Goal: Task Accomplishment & Management: Use online tool/utility

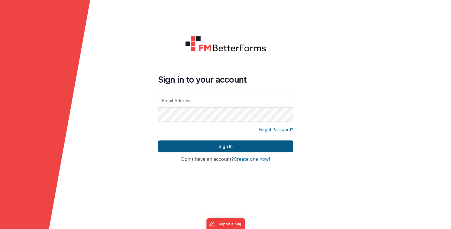
type input "[EMAIL_ADDRESS][DOMAIN_NAME]"
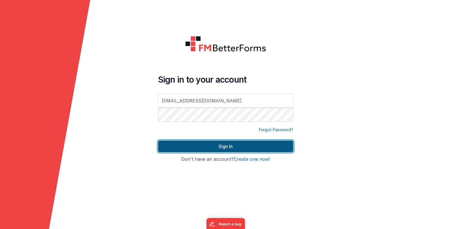
click at [235, 144] on button "Sign In" at bounding box center [225, 146] width 135 height 12
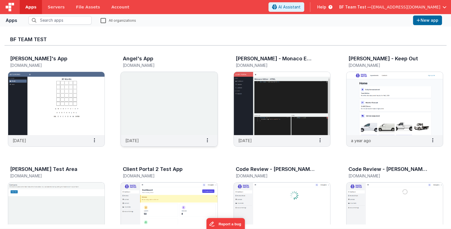
click at [186, 123] on img at bounding box center [169, 103] width 96 height 63
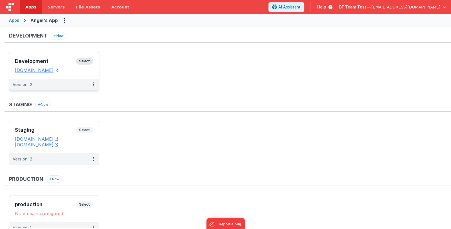
click at [61, 61] on h3 "Development" at bounding box center [45, 61] width 61 height 6
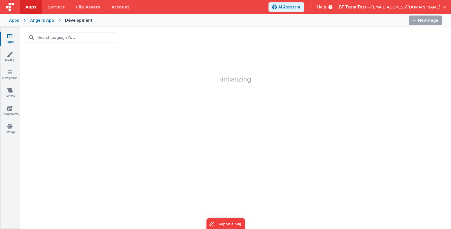
click at [9, 39] on icon at bounding box center [9, 36] width 5 height 6
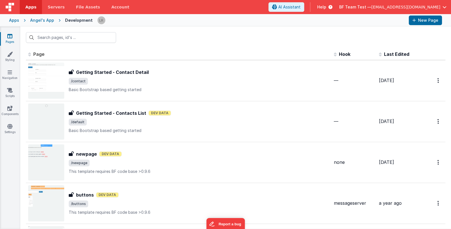
click at [49, 22] on div "Angel's App" at bounding box center [42, 20] width 24 height 6
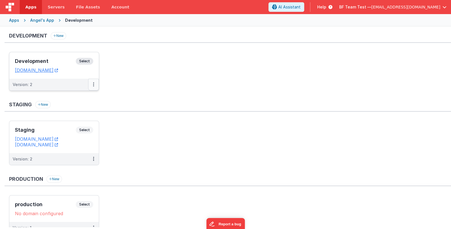
click at [94, 85] on icon at bounding box center [93, 84] width 1 height 0
click at [94, 80] on button at bounding box center [93, 85] width 11 height 12
click at [83, 95] on link "Edit" at bounding box center [74, 97] width 50 height 10
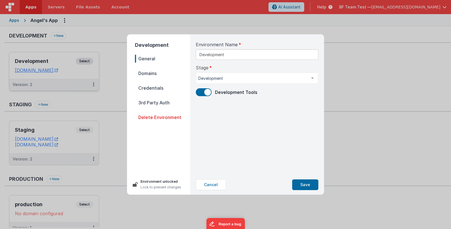
click at [144, 72] on span "Domains" at bounding box center [162, 73] width 55 height 8
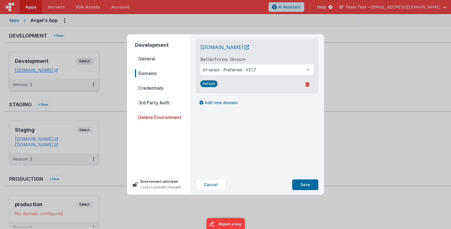
click at [149, 58] on span "General" at bounding box center [162, 59] width 55 height 8
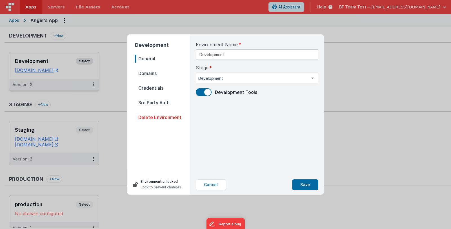
click at [148, 71] on span "Domains" at bounding box center [162, 73] width 55 height 8
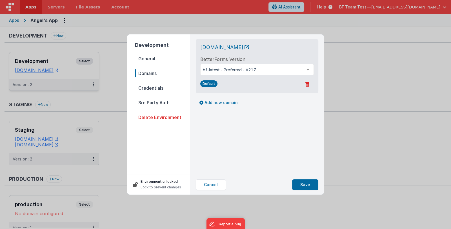
click at [154, 56] on span "General" at bounding box center [162, 59] width 55 height 8
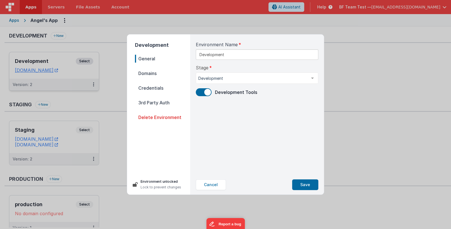
click at [150, 73] on span "Domains" at bounding box center [162, 73] width 55 height 8
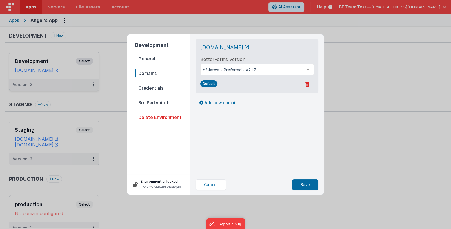
click at [238, 135] on div "[DOMAIN_NAME] BetterForms Version bf-latest - Preferred - V2.1.7 bf-latest - Pr…" at bounding box center [257, 104] width 132 height 140
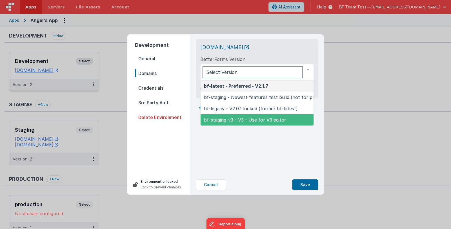
click at [243, 121] on span "bf-staging-v3 - V3 - Use for V3 editor" at bounding box center [245, 120] width 82 height 6
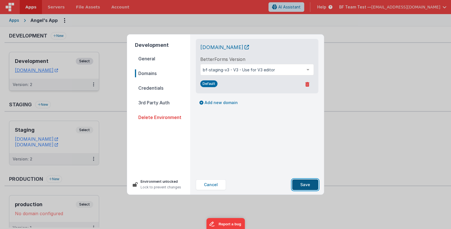
click at [307, 184] on button "Save" at bounding box center [305, 184] width 26 height 11
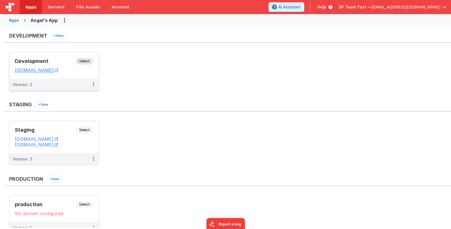
click at [57, 59] on h3 "Development" at bounding box center [45, 61] width 61 height 6
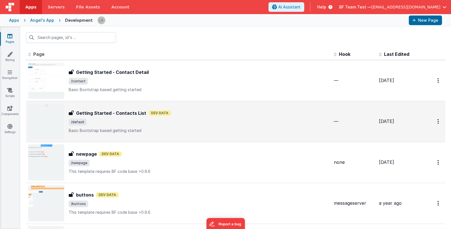
click at [214, 128] on p "Basic Bootstrap based getting started" at bounding box center [199, 131] width 261 height 6
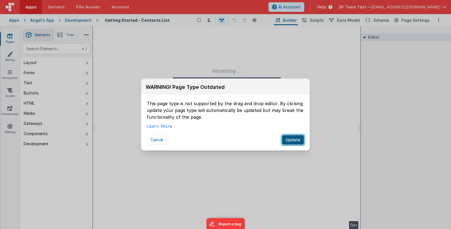
click at [293, 137] on button "Update" at bounding box center [293, 140] width 22 height 10
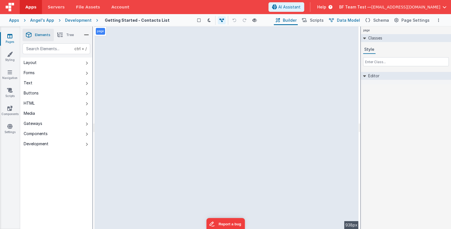
click at [353, 21] on span "Data Model" at bounding box center [348, 20] width 23 height 6
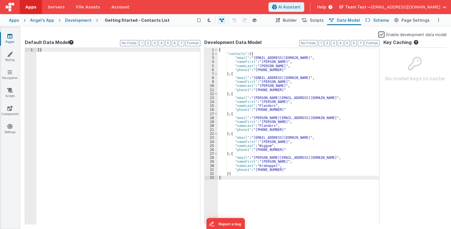
click at [375, 20] on button "Schema" at bounding box center [376, 20] width 27 height 10
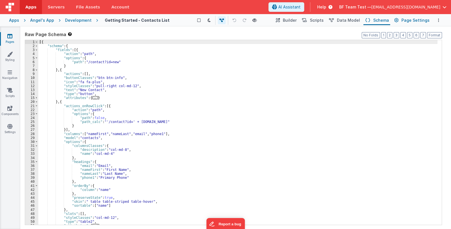
click at [412, 18] on span "Page Settings" at bounding box center [415, 20] width 28 height 6
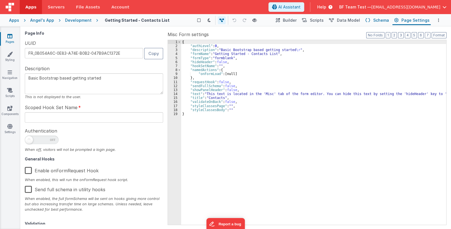
click at [383, 19] on span "Schema" at bounding box center [381, 20] width 16 height 6
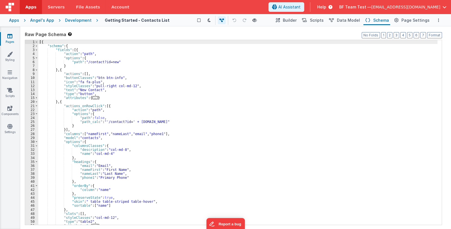
scroll to position [19, 0]
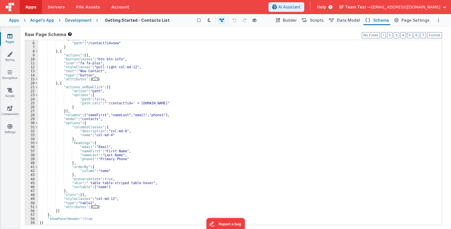
click at [8, 41] on link "Pages" at bounding box center [10, 38] width 20 height 11
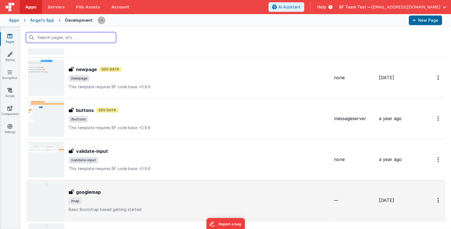
scroll to position [197, 0]
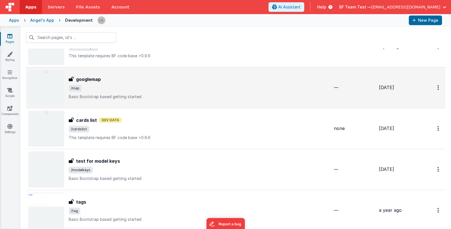
click at [235, 93] on div "googlemap googlemap /map Basic Bootstrap based getting started" at bounding box center [199, 88] width 261 height 24
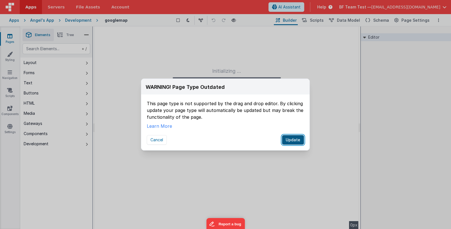
click at [288, 139] on button "Update" at bounding box center [293, 140] width 22 height 10
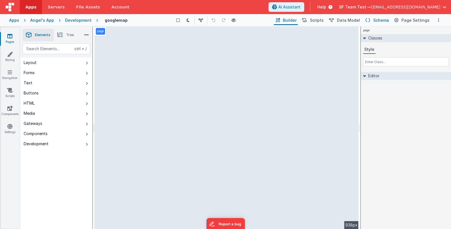
click at [384, 20] on span "Schema" at bounding box center [381, 20] width 16 height 6
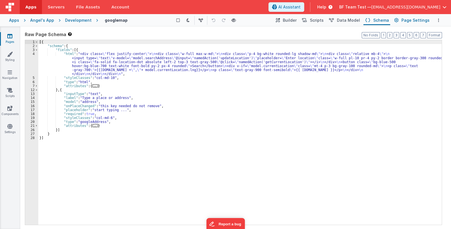
click at [406, 20] on span "Page Settings" at bounding box center [415, 20] width 28 height 6
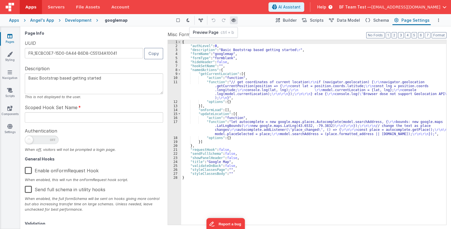
click at [235, 21] on icon at bounding box center [234, 20] width 5 height 4
click at [6, 40] on link "Pages" at bounding box center [10, 38] width 20 height 11
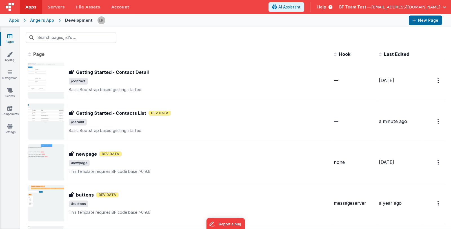
click at [389, 51] on span "Last Edited" at bounding box center [396, 54] width 25 height 6
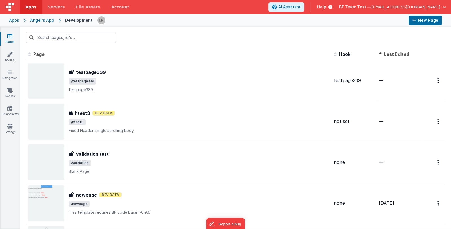
click at [391, 52] on span "Last Edited" at bounding box center [396, 54] width 25 height 6
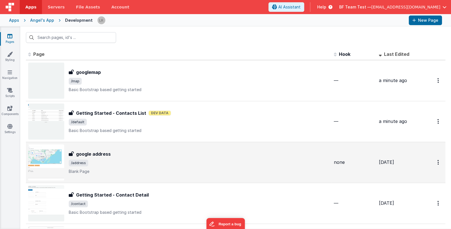
click at [196, 157] on div "google address google address /address Blank Page" at bounding box center [199, 162] width 261 height 24
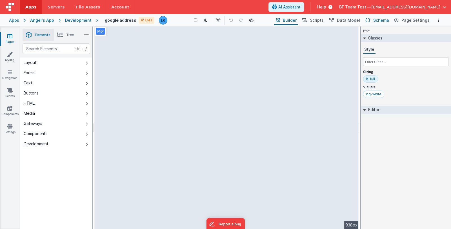
click at [381, 21] on span "Schema" at bounding box center [381, 20] width 16 height 6
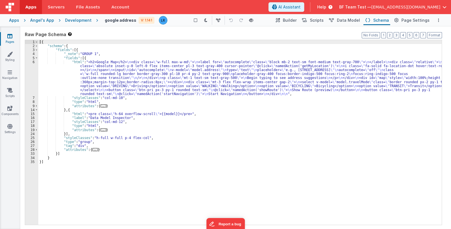
click at [9, 36] on icon at bounding box center [9, 36] width 5 height 6
